Goal: Task Accomplishment & Management: Manage account settings

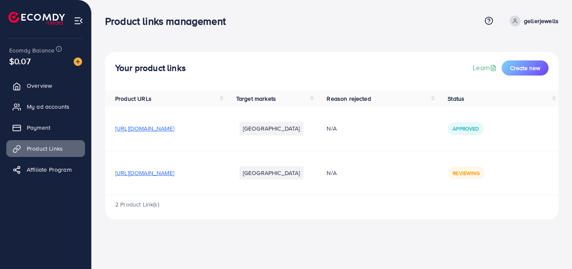
click at [480, 174] on span "Reviewing" at bounding box center [466, 172] width 27 height 7
click at [173, 128] on span "[URL][DOMAIN_NAME]" at bounding box center [144, 128] width 59 height 8
click at [196, 109] on td "[URL][DOMAIN_NAME]" at bounding box center [165, 128] width 121 height 44
drag, startPoint x: 206, startPoint y: 128, endPoint x: 192, endPoint y: 127, distance: 14.2
drag, startPoint x: 192, startPoint y: 127, endPoint x: 170, endPoint y: 150, distance: 31.1
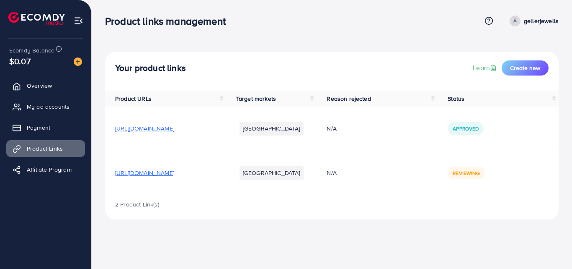
click at [170, 150] on td "[URL][DOMAIN_NAME]" at bounding box center [165, 128] width 121 height 44
click at [174, 129] on span "[URL][DOMAIN_NAME]" at bounding box center [144, 128] width 59 height 8
drag, startPoint x: 185, startPoint y: 129, endPoint x: 452, endPoint y: 218, distance: 282.3
click at [452, 218] on div "2 Product Link(s)" at bounding box center [332, 207] width 454 height 24
click at [459, 100] on th "Status" at bounding box center [498, 98] width 121 height 16
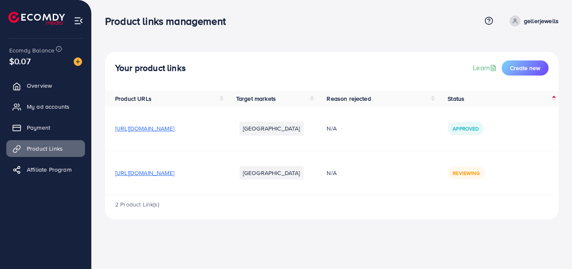
click at [459, 100] on th "Status" at bounding box center [498, 98] width 121 height 16
click at [371, 101] on span "Reason rejected" at bounding box center [349, 98] width 44 height 8
click at [285, 101] on th "Target markets" at bounding box center [271, 98] width 91 height 16
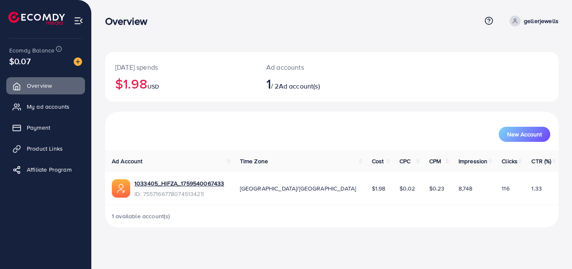
click at [291, 89] on span "Ad account(s)" at bounding box center [299, 85] width 41 height 9
click at [186, 180] on link "1033405_HIFZA_1759540067433" at bounding box center [179, 183] width 90 height 8
click at [49, 145] on span "Product Links" at bounding box center [47, 148] width 36 height 8
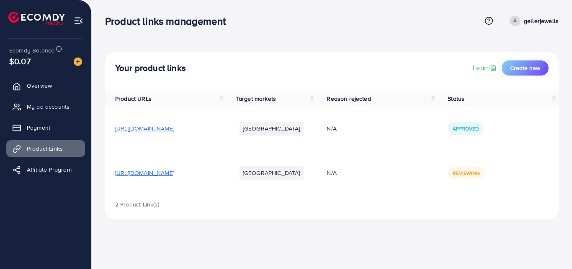
click at [174, 130] on span "[URL][DOMAIN_NAME]" at bounding box center [144, 128] width 59 height 8
click at [480, 36] on div "Your product links Learn Create new Product URLs Target markets Reason rejected…" at bounding box center [332, 116] width 480 height 232
click at [529, 66] on span "Create new" at bounding box center [525, 68] width 30 height 8
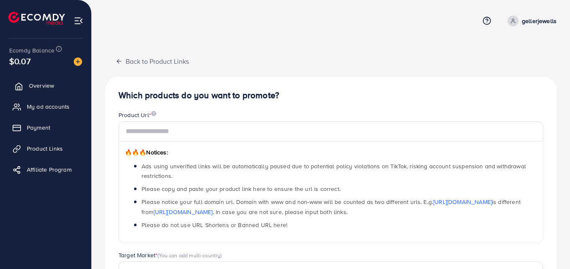
click at [41, 85] on span "Overview" at bounding box center [41, 85] width 25 height 8
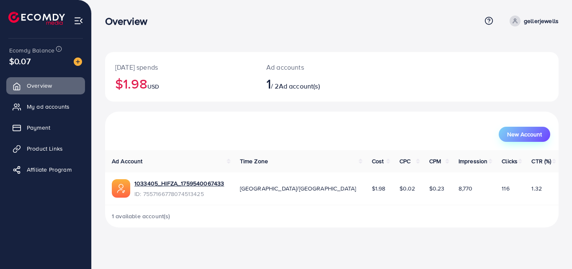
click at [517, 131] on span "New Account" at bounding box center [524, 134] width 35 height 6
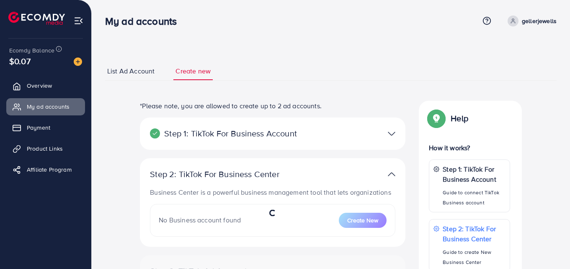
select select
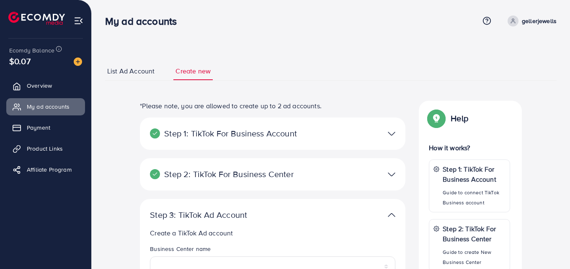
scroll to position [36, 0]
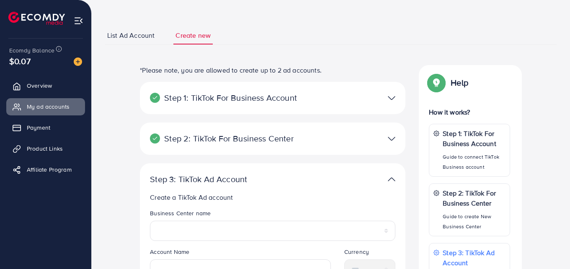
click at [136, 33] on span "List Ad Account" at bounding box center [130, 36] width 47 height 10
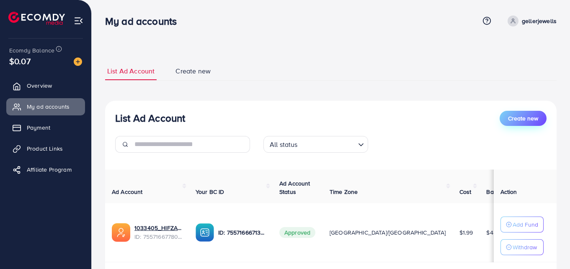
click at [516, 120] on span "Create new" at bounding box center [523, 118] width 30 height 8
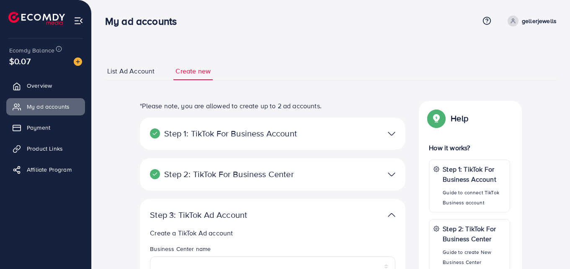
click at [391, 134] on img at bounding box center [392, 133] width 8 height 12
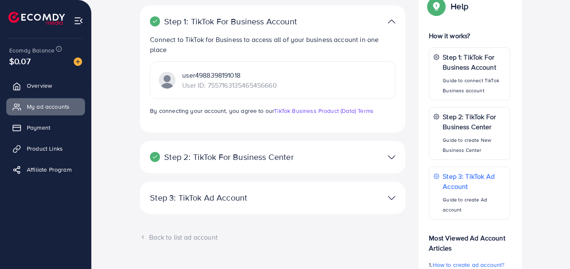
scroll to position [109, 0]
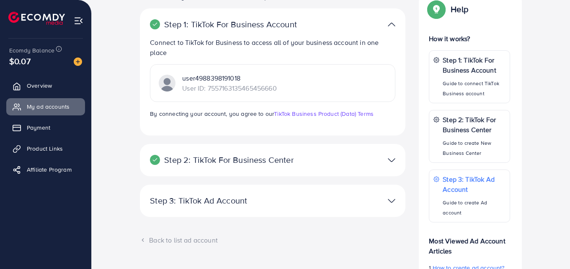
click at [391, 160] on img at bounding box center [392, 160] width 8 height 12
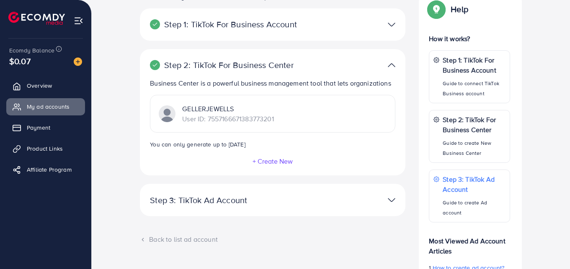
click at [389, 20] on img at bounding box center [392, 24] width 8 height 12
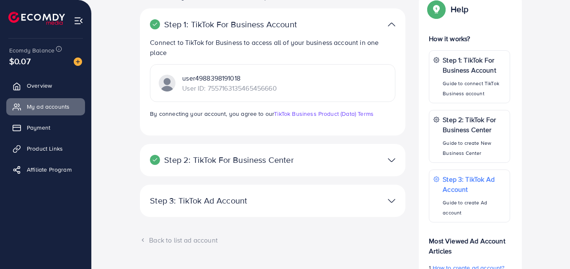
click at [389, 20] on img at bounding box center [392, 24] width 8 height 12
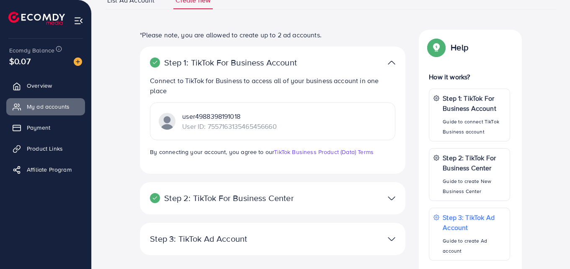
scroll to position [0, 0]
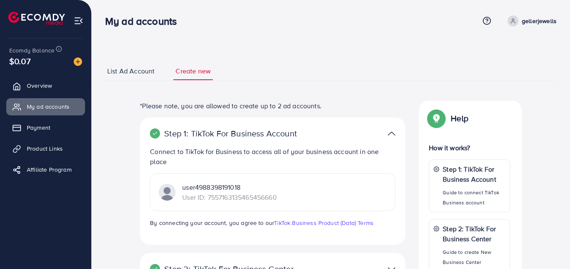
click at [144, 70] on span "List Ad Account" at bounding box center [130, 71] width 47 height 10
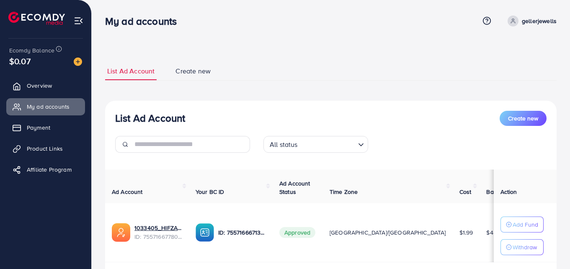
scroll to position [15, 0]
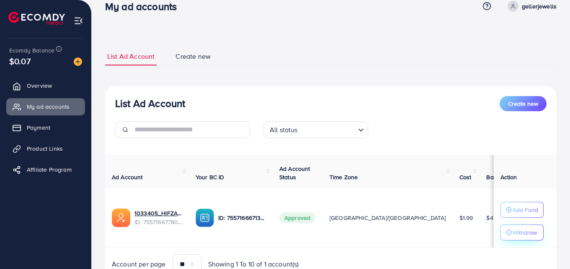
click at [508, 234] on icon "button" at bounding box center [509, 232] width 6 height 6
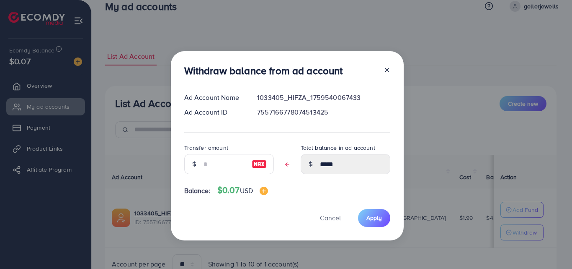
click at [385, 71] on line at bounding box center [386, 69] width 3 height 3
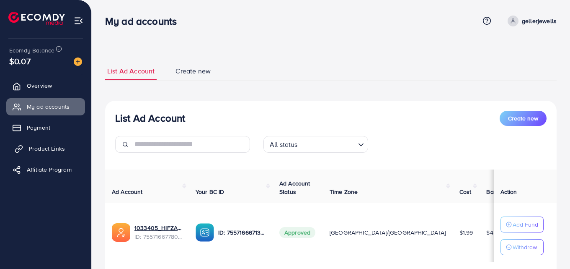
click at [56, 145] on span "Product Links" at bounding box center [47, 148] width 36 height 8
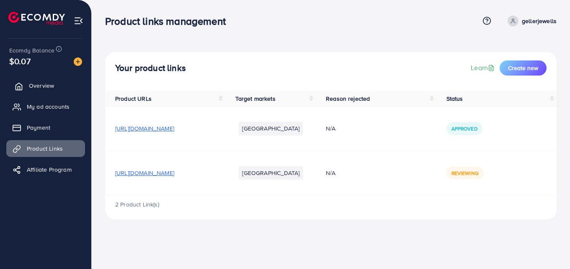
click at [33, 81] on span "Overview" at bounding box center [41, 85] width 25 height 8
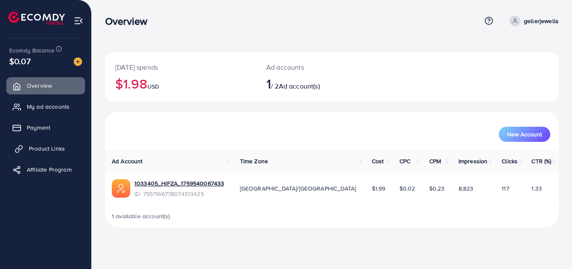
click at [41, 147] on span "Product Links" at bounding box center [47, 148] width 36 height 8
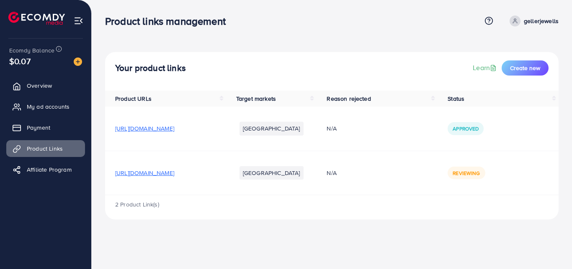
click at [174, 128] on span "[URL][DOMAIN_NAME]" at bounding box center [144, 128] width 59 height 8
